Goal: Entertainment & Leisure: Consume media (video, audio)

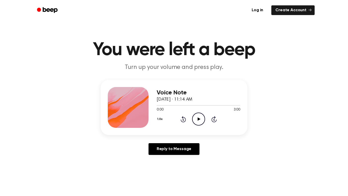
click at [194, 120] on icon "Play Audio" at bounding box center [198, 118] width 13 height 13
click at [196, 118] on icon "Pause Audio" at bounding box center [198, 118] width 13 height 13
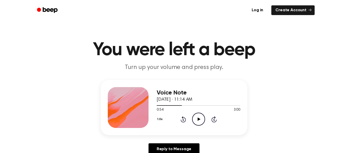
click at [197, 115] on icon "Play Audio" at bounding box center [198, 118] width 13 height 13
click at [201, 114] on icon "Pause Audio" at bounding box center [198, 118] width 13 height 13
click at [197, 121] on icon "Play Audio" at bounding box center [198, 118] width 13 height 13
click at [199, 124] on icon "Pause Audio" at bounding box center [198, 118] width 13 height 13
click at [199, 124] on icon "Play Audio" at bounding box center [198, 118] width 13 height 13
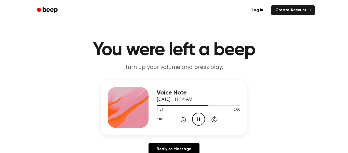
click at [199, 124] on icon "Pause Audio" at bounding box center [198, 118] width 13 height 13
click at [199, 124] on icon "Play Audio" at bounding box center [198, 118] width 13 height 13
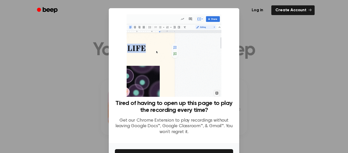
click at [311, 66] on div at bounding box center [174, 76] width 348 height 153
click at [292, 66] on div at bounding box center [174, 76] width 348 height 153
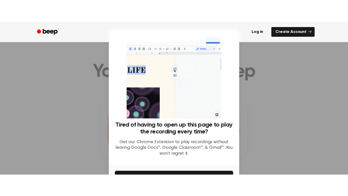
scroll to position [35, 0]
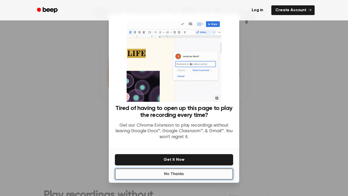
click at [181, 177] on button "No Thanks" at bounding box center [174, 173] width 118 height 11
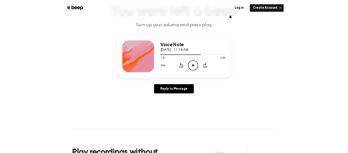
scroll to position [0, 0]
